Goal: Information Seeking & Learning: Learn about a topic

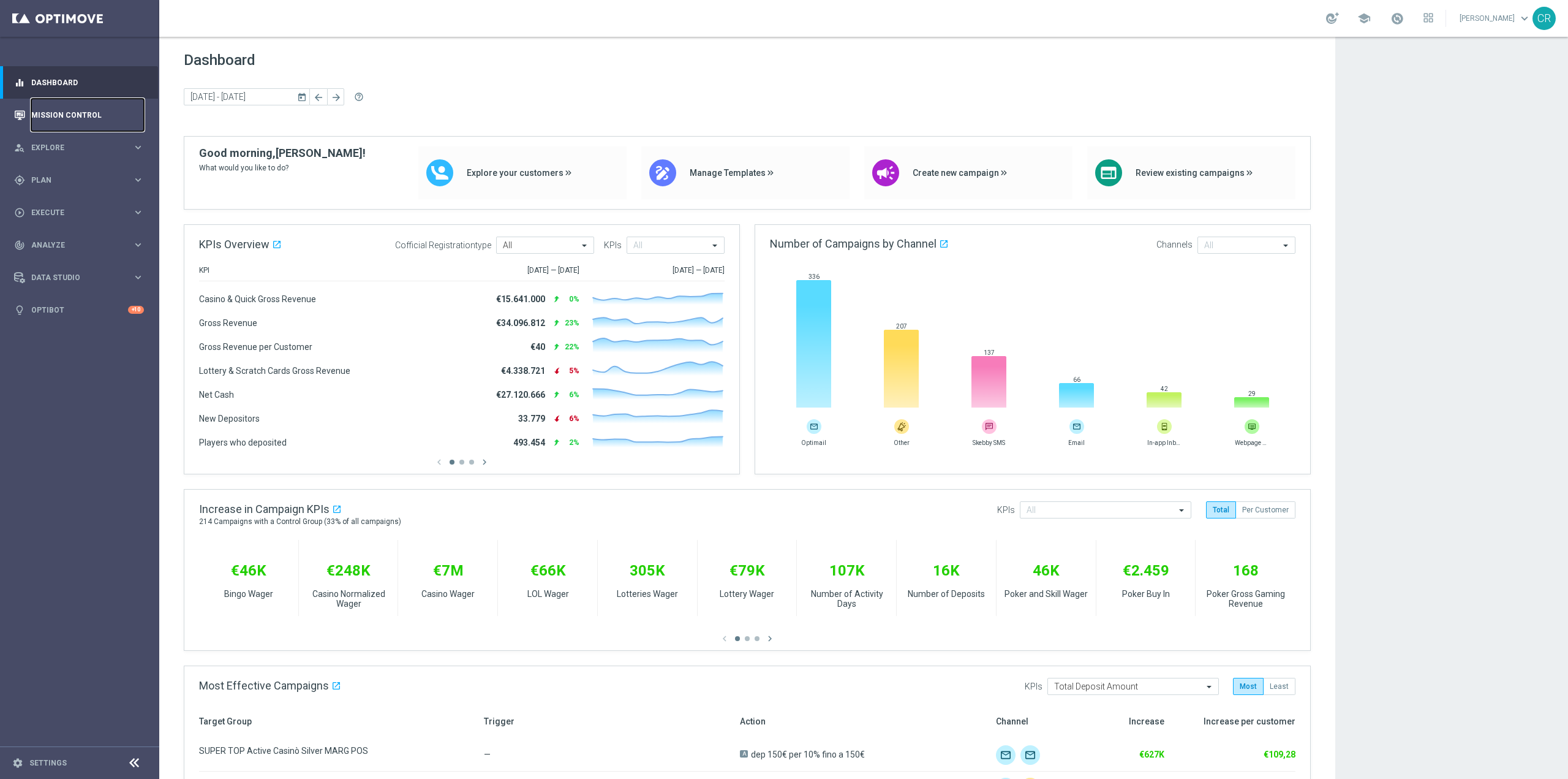
click at [109, 117] on link "Mission Control" at bounding box center [87, 115] width 113 height 33
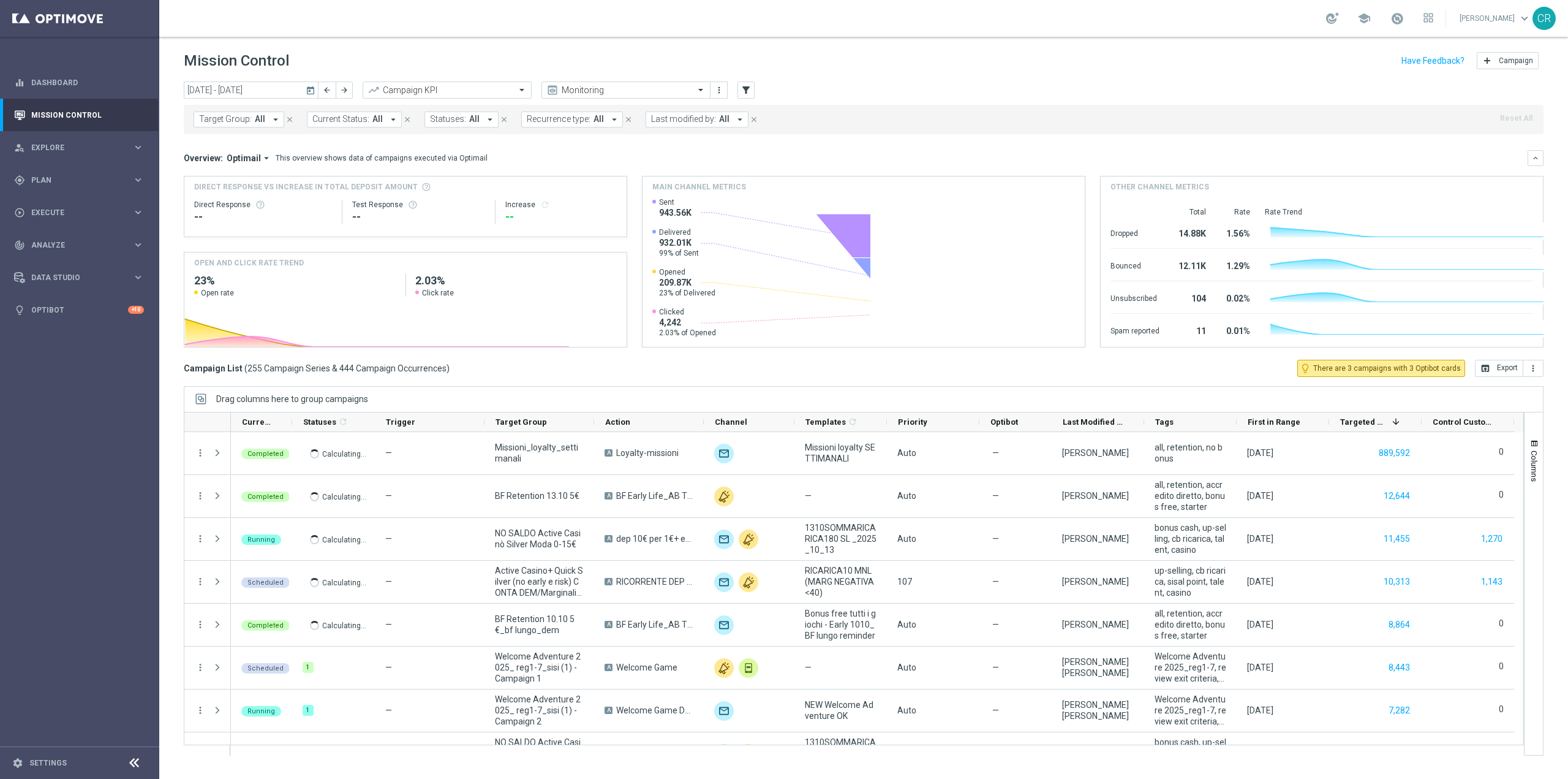
click at [306, 93] on icon "today" at bounding box center [311, 90] width 11 height 11
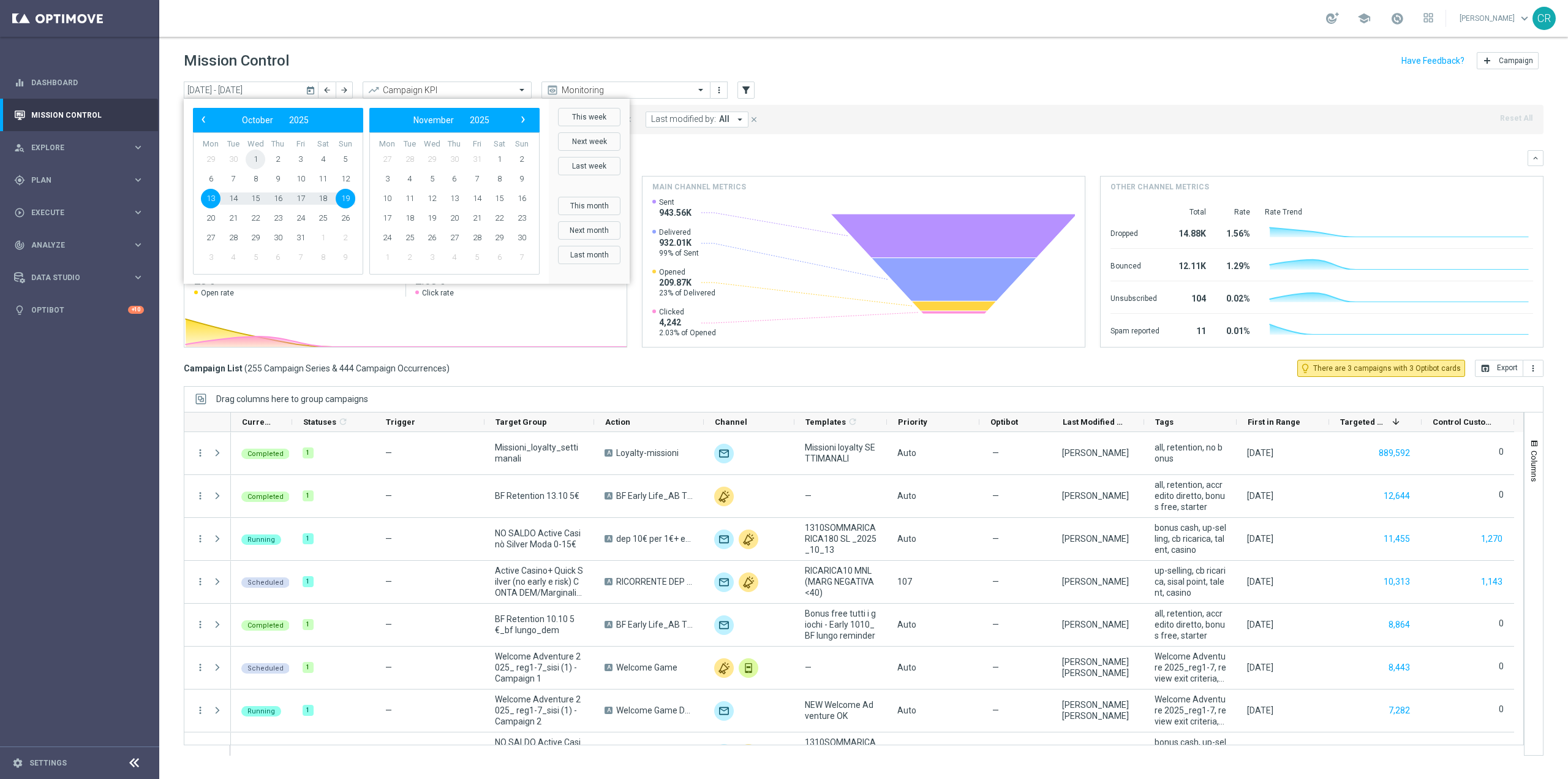
click at [255, 159] on span "1" at bounding box center [255, 159] width 20 height 20
click at [339, 159] on span "5" at bounding box center [345, 159] width 20 height 20
type input "01 Oct 2025 - 05 Oct 2025"
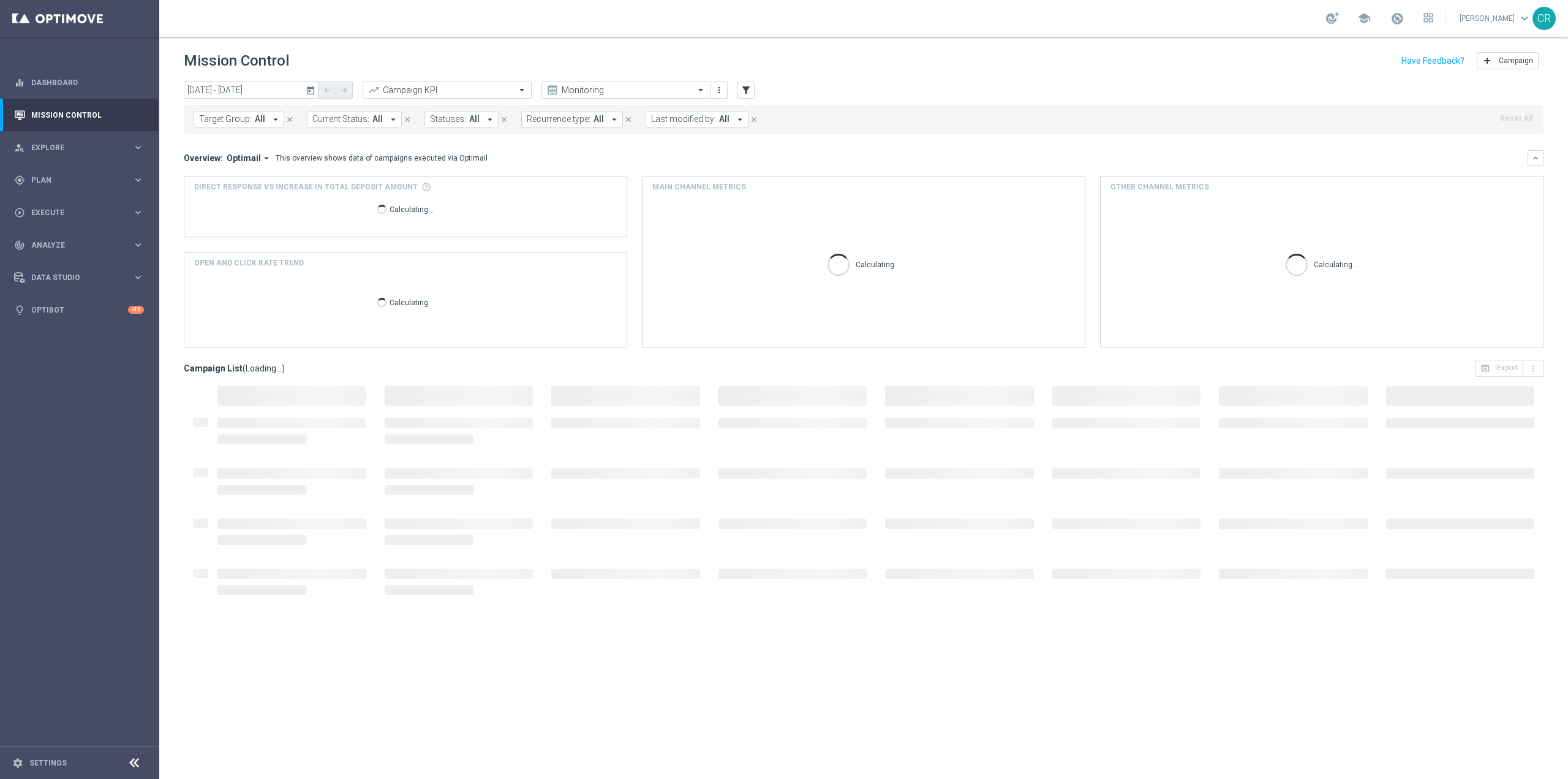
click at [220, 117] on span "Target Group:" at bounding box center [225, 119] width 53 height 10
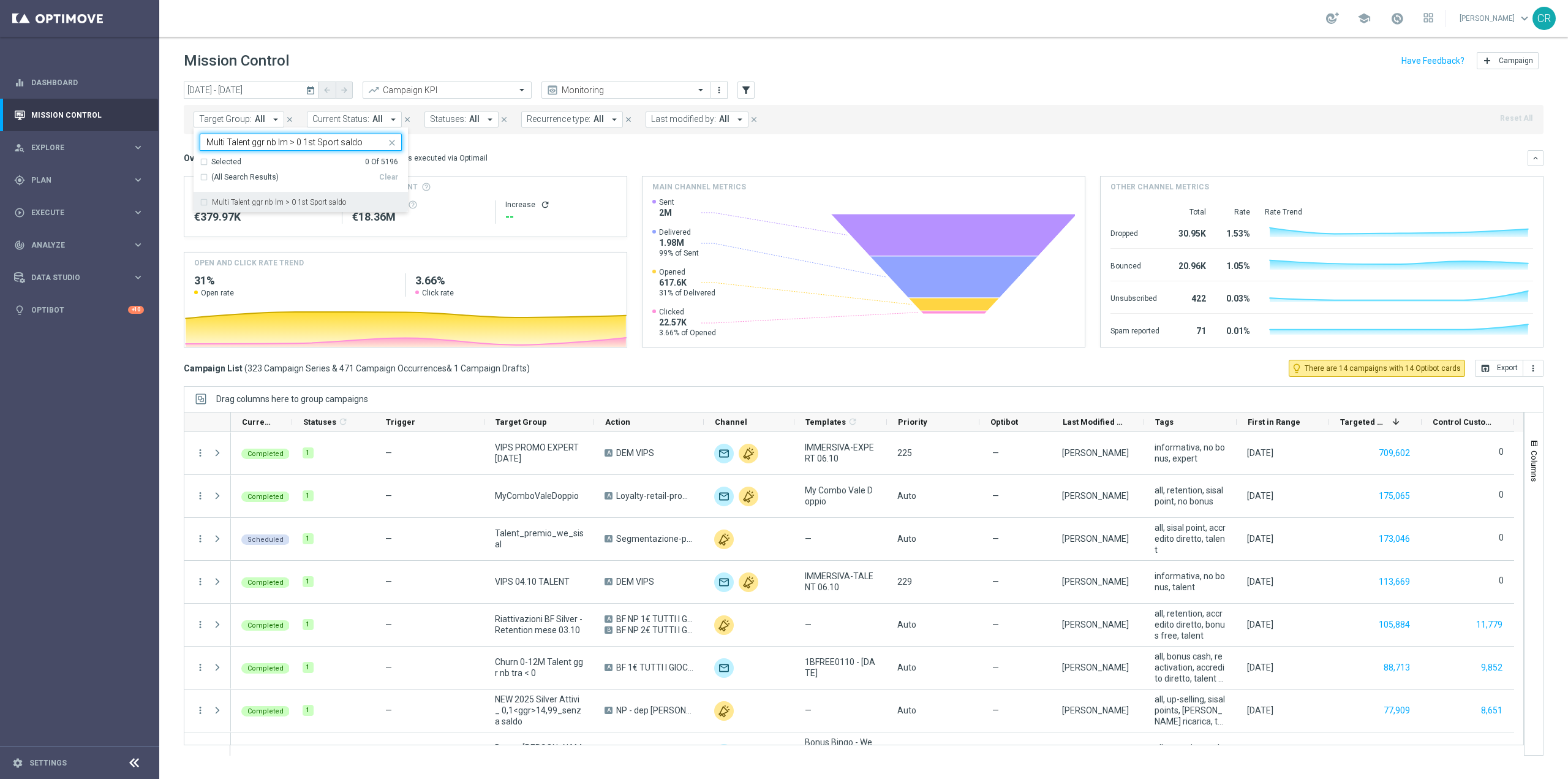
click at [308, 198] on label "Multi Talent ggr nb lm > 0 1st Sport saldo" at bounding box center [279, 202] width 134 height 8
type input "Multi Talent ggr nb lm > 0 1st Sport saldo"
click at [530, 155] on div "Overview: Optimail arrow_drop_down This overview shows data of campaigns execut…" at bounding box center [856, 158] width 1344 height 11
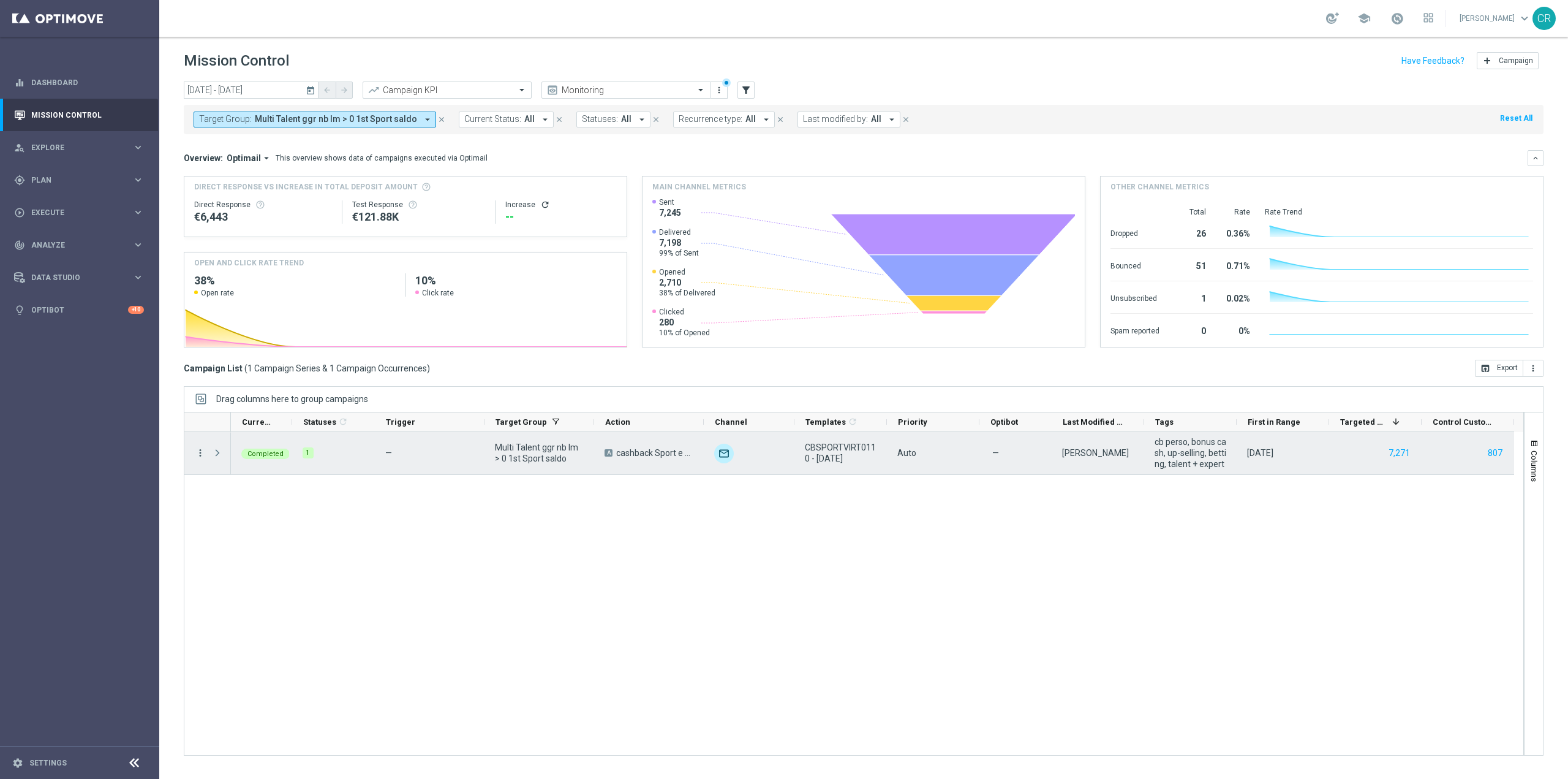
click at [203, 447] on icon "more_vert" at bounding box center [200, 452] width 11 height 11
click at [290, 528] on span "Go to Campaign Analysis" at bounding box center [268, 529] width 88 height 9
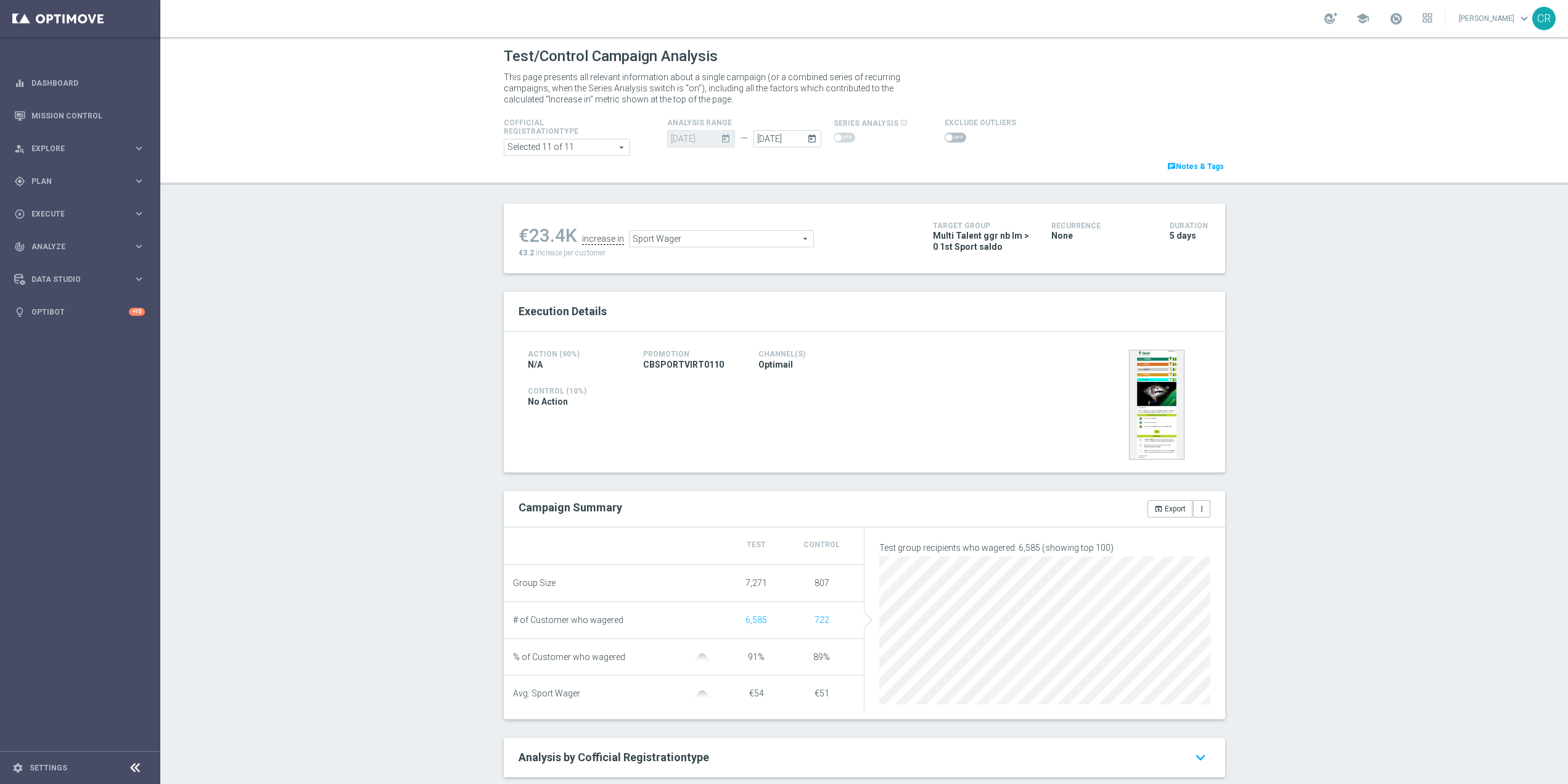
click at [944, 138] on span at bounding box center [955, 137] width 22 height 10
click at [944, 138] on input "checkbox" at bounding box center [955, 137] width 22 height 10
click at [682, 244] on span "Sport Wager" at bounding box center [726, 241] width 184 height 16
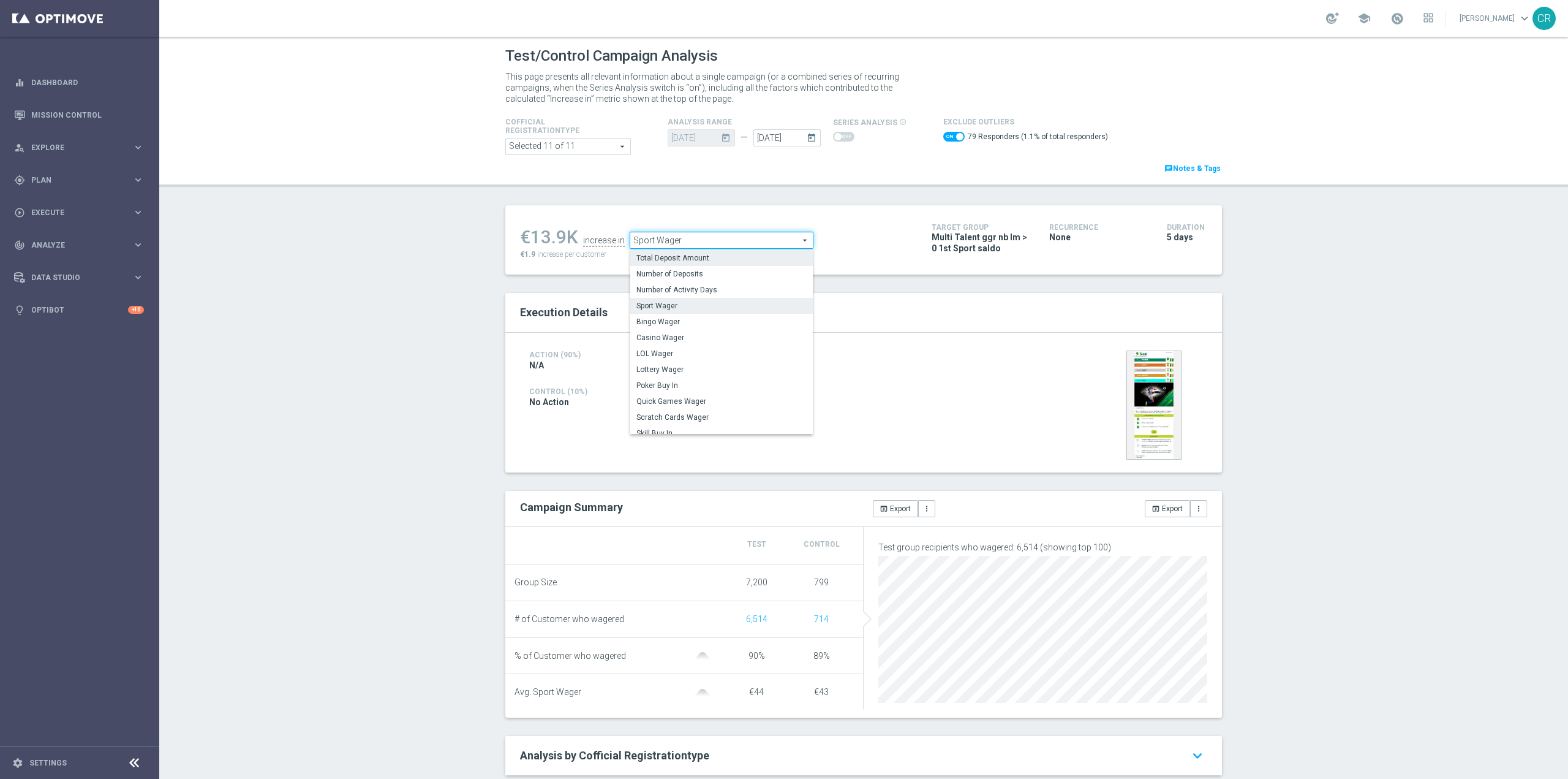
click at [664, 261] on span "Total Deposit Amount" at bounding box center [722, 258] width 171 height 9
checkbox input "false"
type input "Total Deposit Amount"
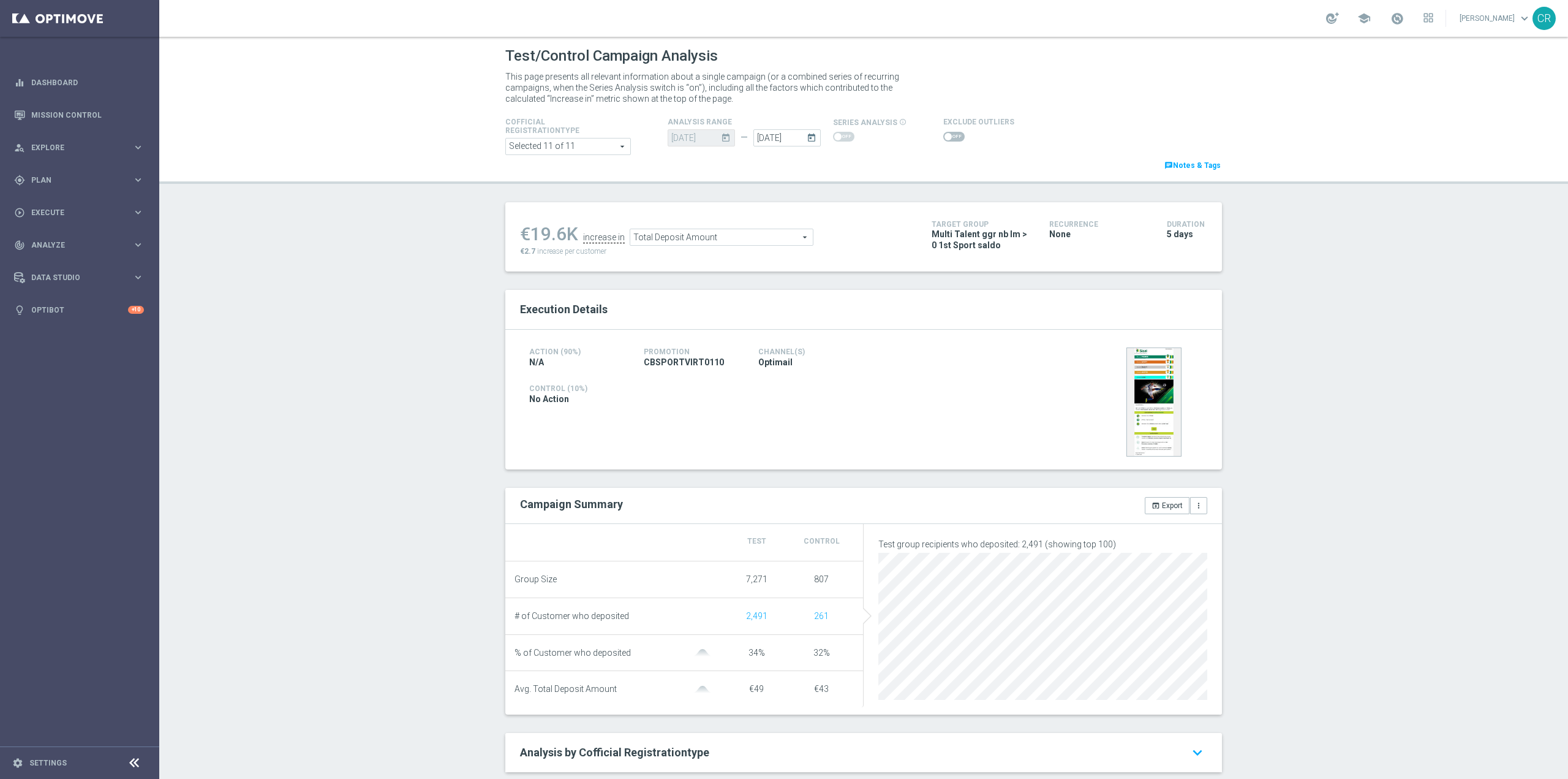
click at [943, 134] on span at bounding box center [954, 136] width 22 height 9
click at [943, 134] on input "checkbox" at bounding box center [954, 136] width 22 height 9
click at [714, 240] on span "Total Deposit Amount" at bounding box center [721, 240] width 183 height 16
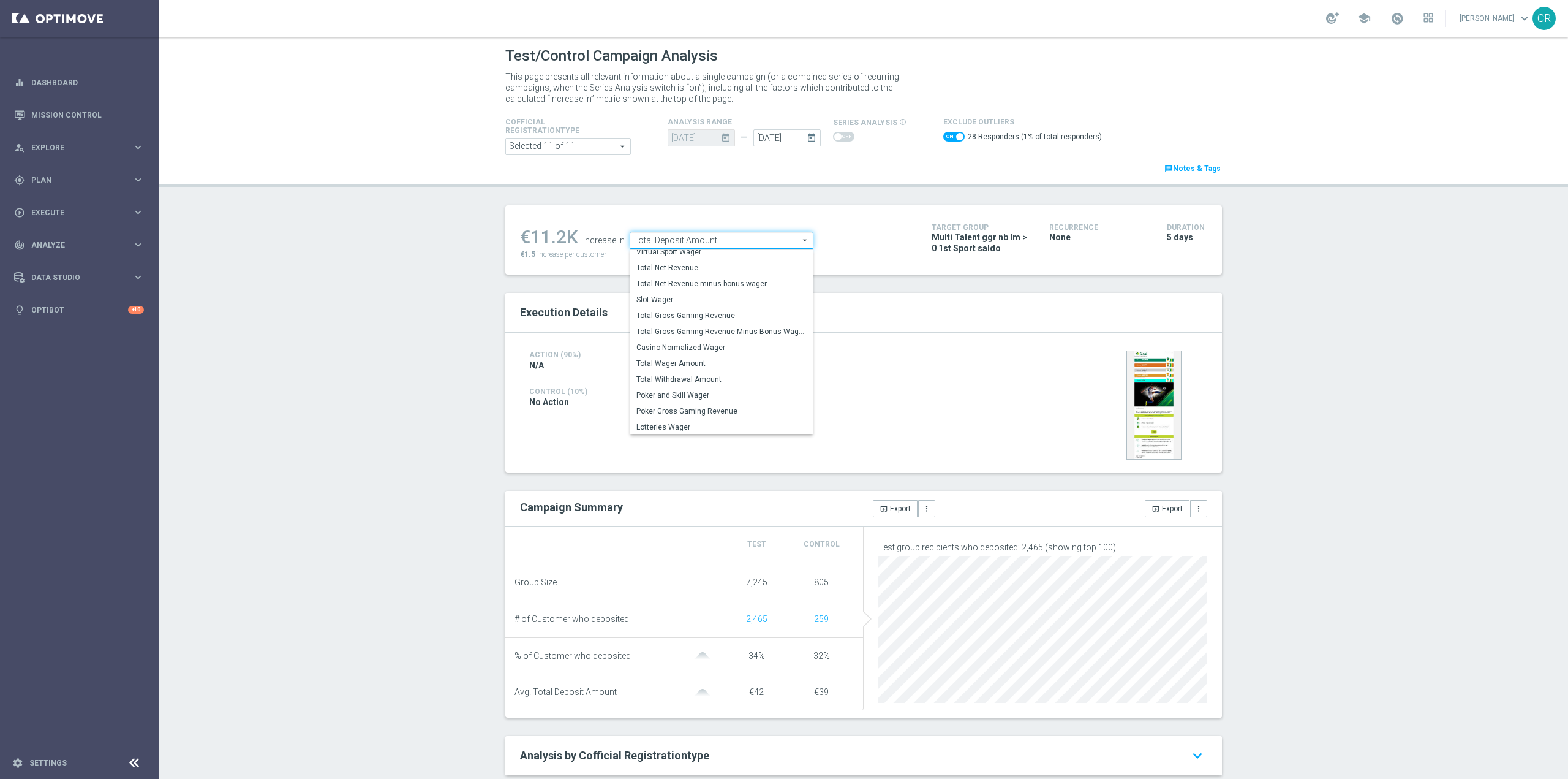
scroll to position [191, 0]
click at [698, 358] on span "Total Wager Amount" at bounding box center [722, 361] width 171 height 9
checkbox input "false"
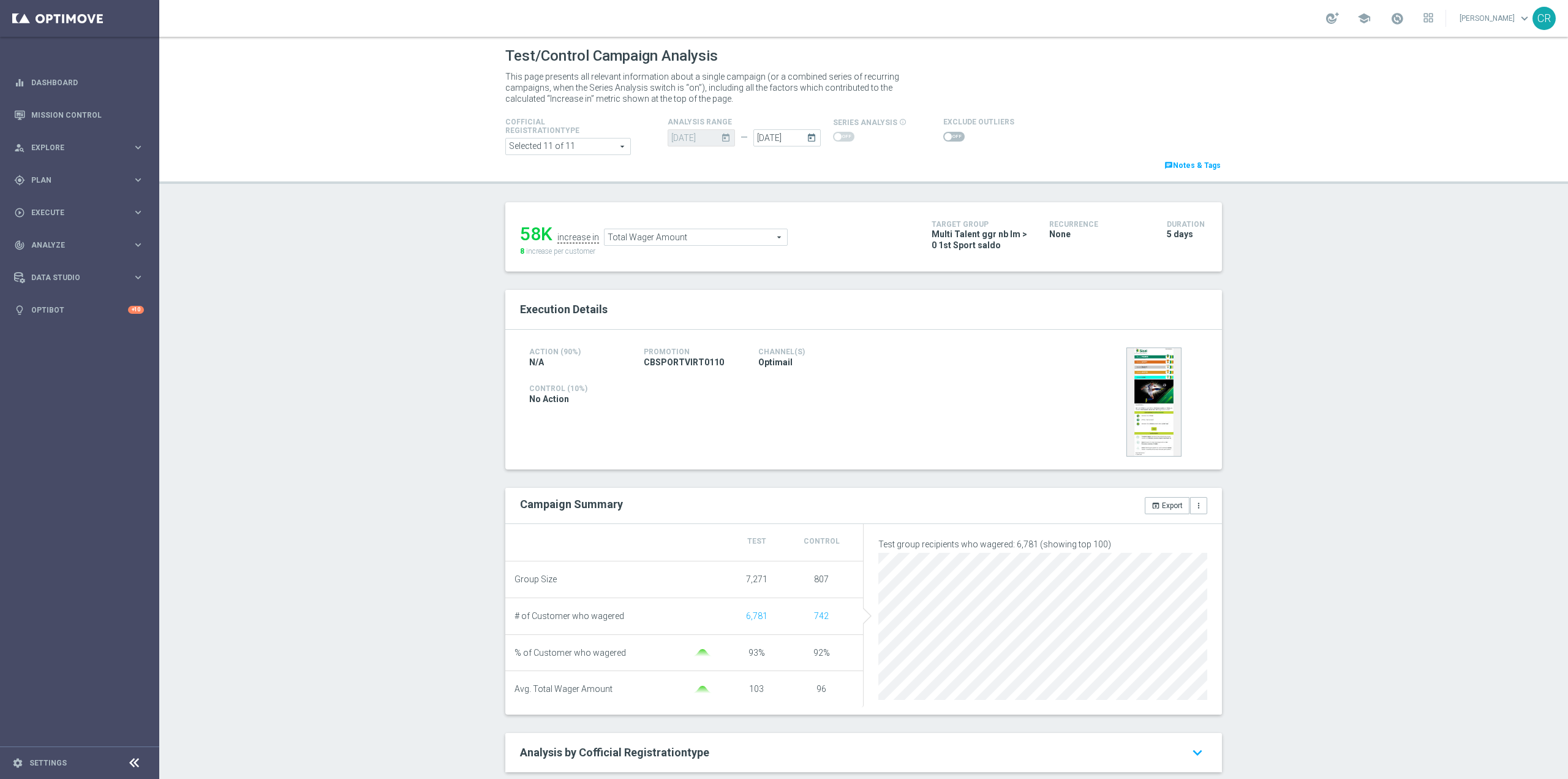
click at [698, 232] on span "Total Wager Amount" at bounding box center [696, 237] width 183 height 16
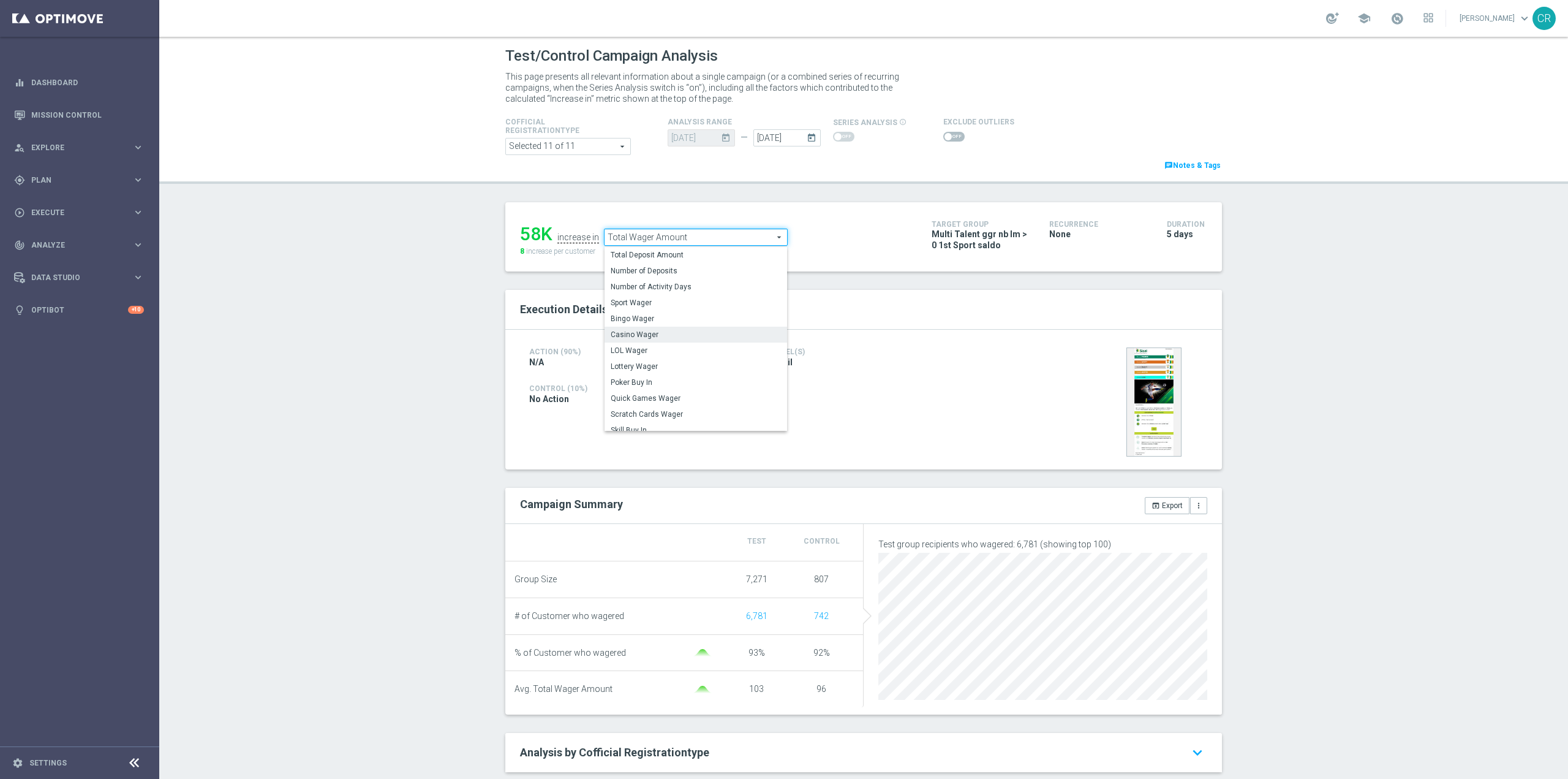
click at [675, 336] on span "Casino Wager" at bounding box center [696, 333] width 171 height 9
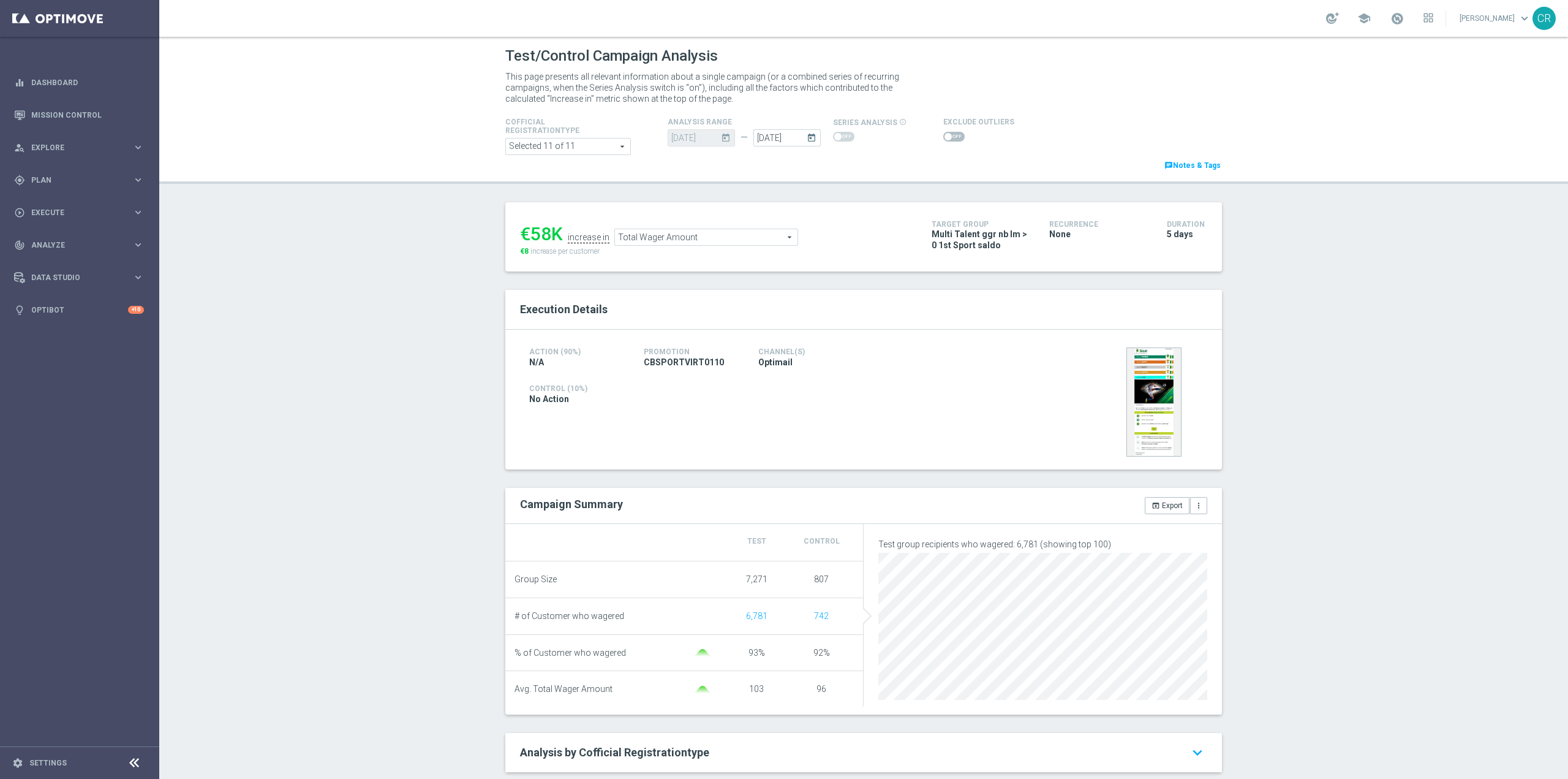
type input "Casino Wager"
click at [956, 134] on div at bounding box center [979, 136] width 71 height 15
click at [949, 134] on span at bounding box center [954, 136] width 22 height 9
click at [949, 134] on input "checkbox" at bounding box center [954, 136] width 22 height 9
click at [775, 232] on div "Casino Wager Casino Wager arrow_drop_down search" at bounding box center [732, 240] width 184 height 17
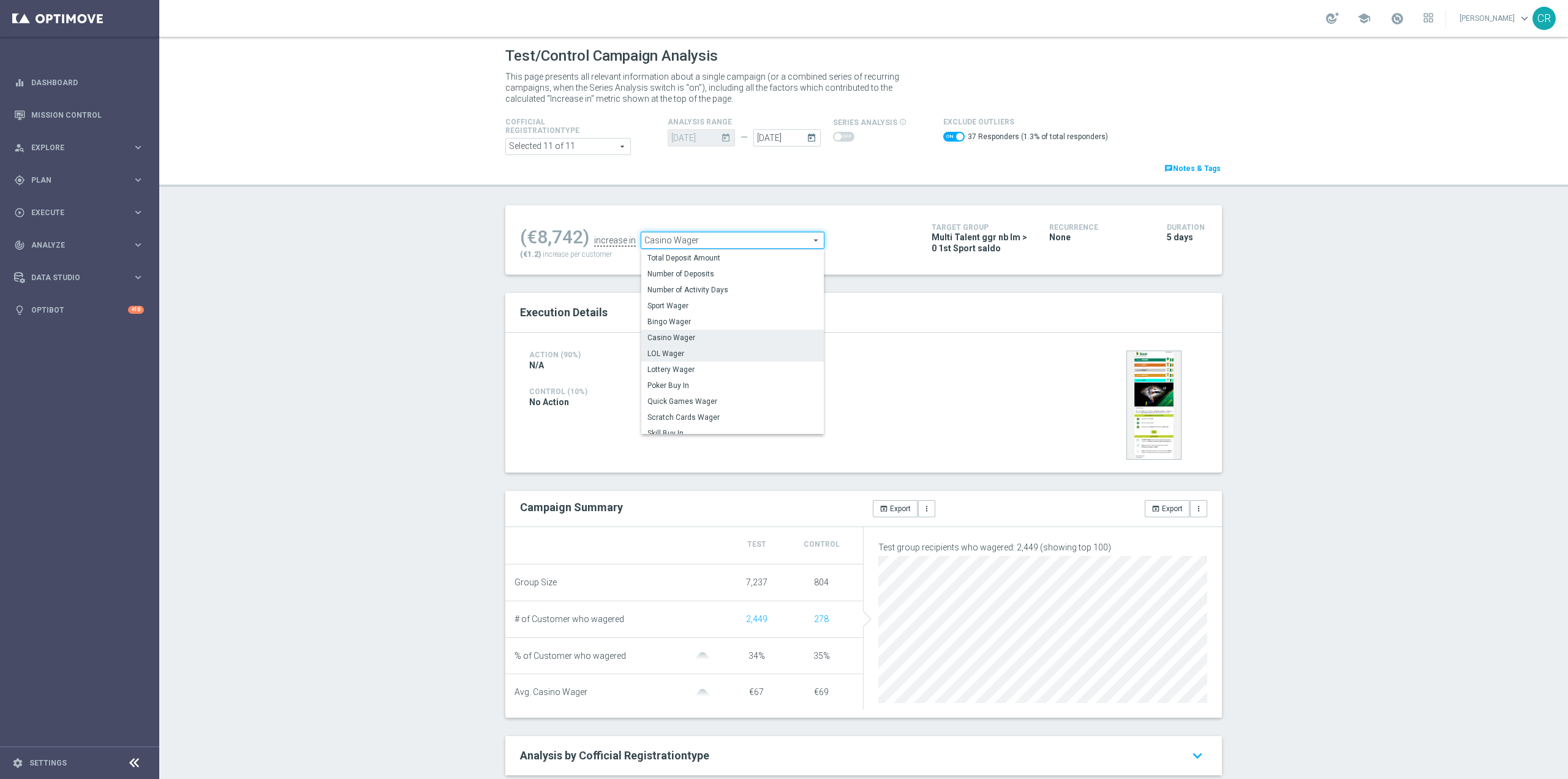
scroll to position [59, 0]
click at [698, 355] on span "Scratch Cards Wager" at bounding box center [732, 355] width 171 height 9
checkbox input "false"
type input "Scratch Cards Wager"
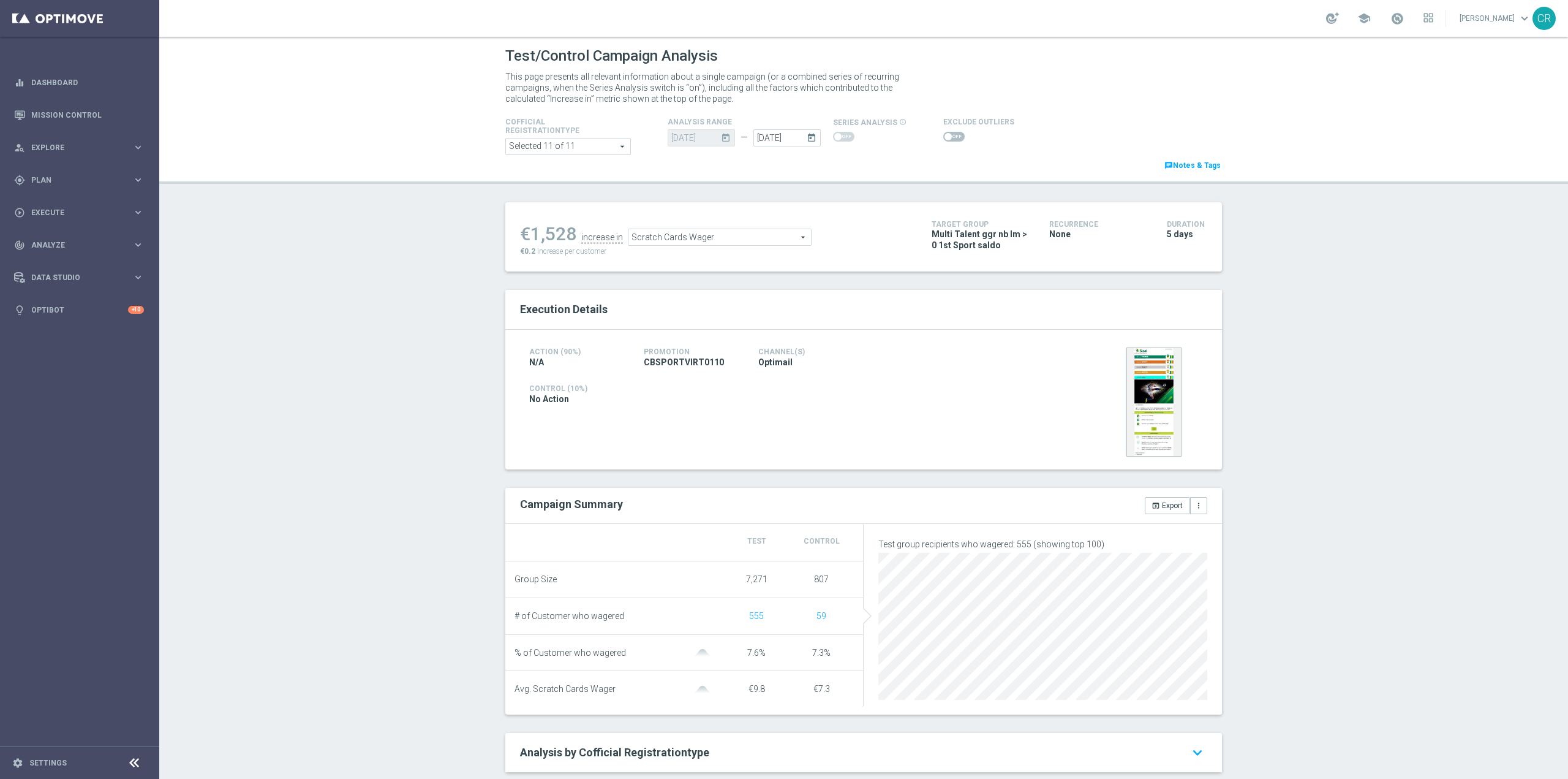
click at [943, 136] on span at bounding box center [954, 136] width 22 height 9
click at [943, 136] on input "checkbox" at bounding box center [954, 136] width 22 height 9
checkbox input "true"
